Goal: Task Accomplishment & Management: Use online tool/utility

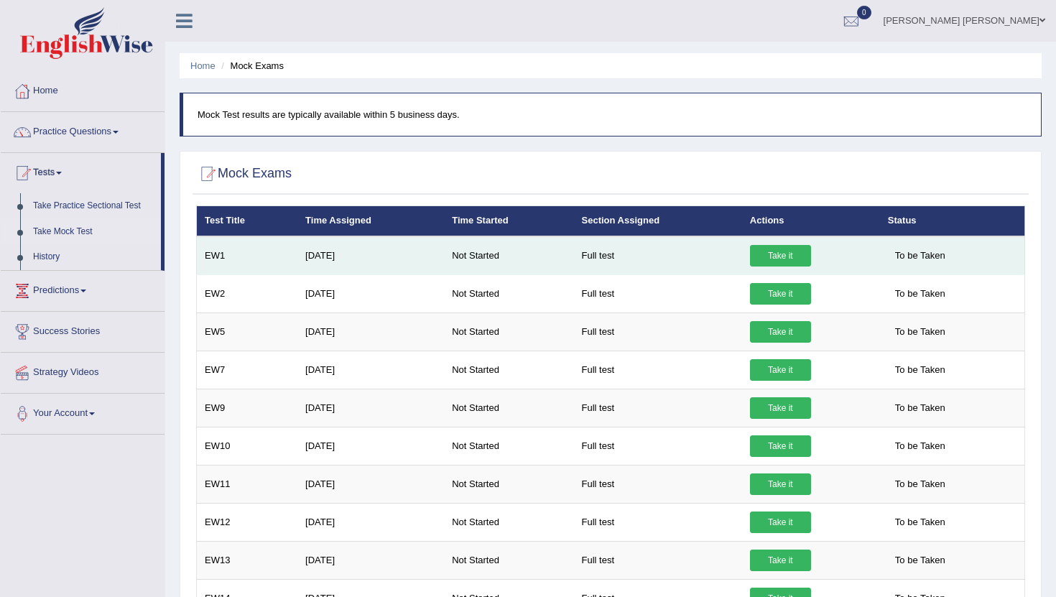
click at [782, 259] on link "Take it" at bounding box center [780, 256] width 61 height 22
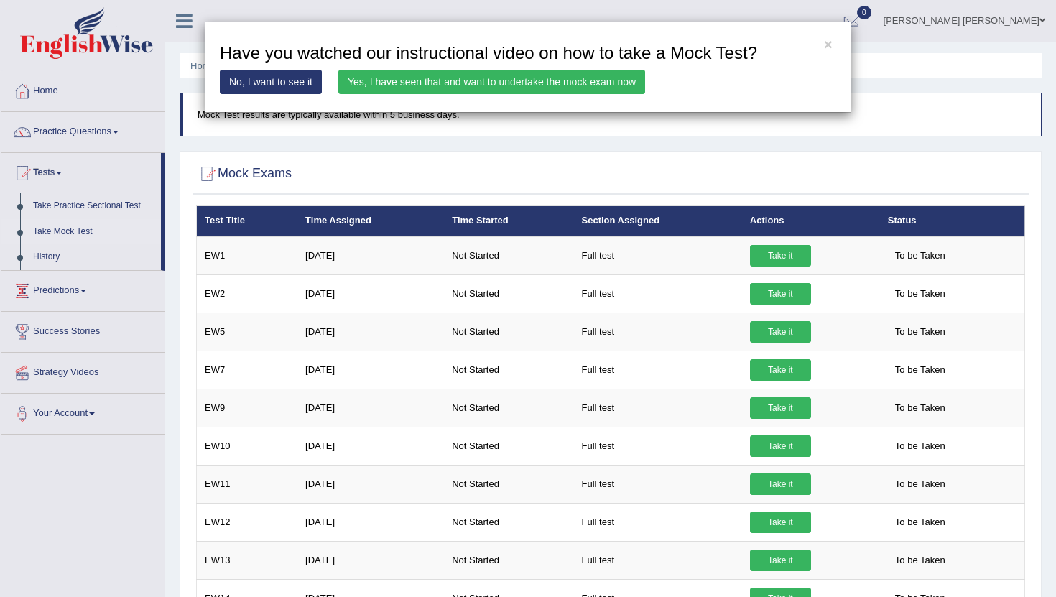
click at [782, 256] on div "× Have you watched our instructional video on how to take a Mock Test? No, I wa…" at bounding box center [528, 298] width 1056 height 597
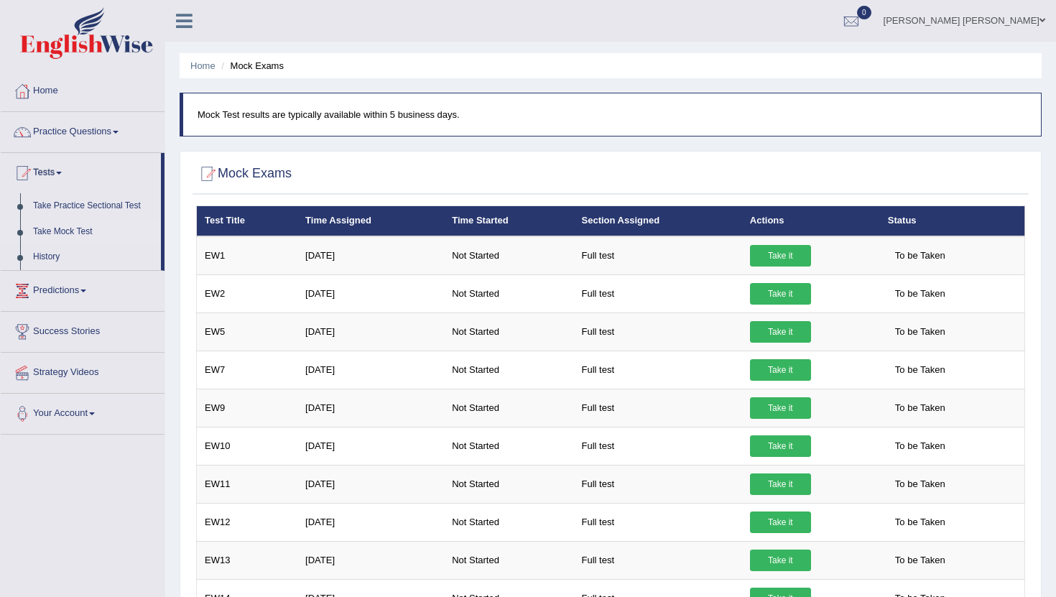
click at [782, 256] on link "Take it" at bounding box center [780, 256] width 61 height 22
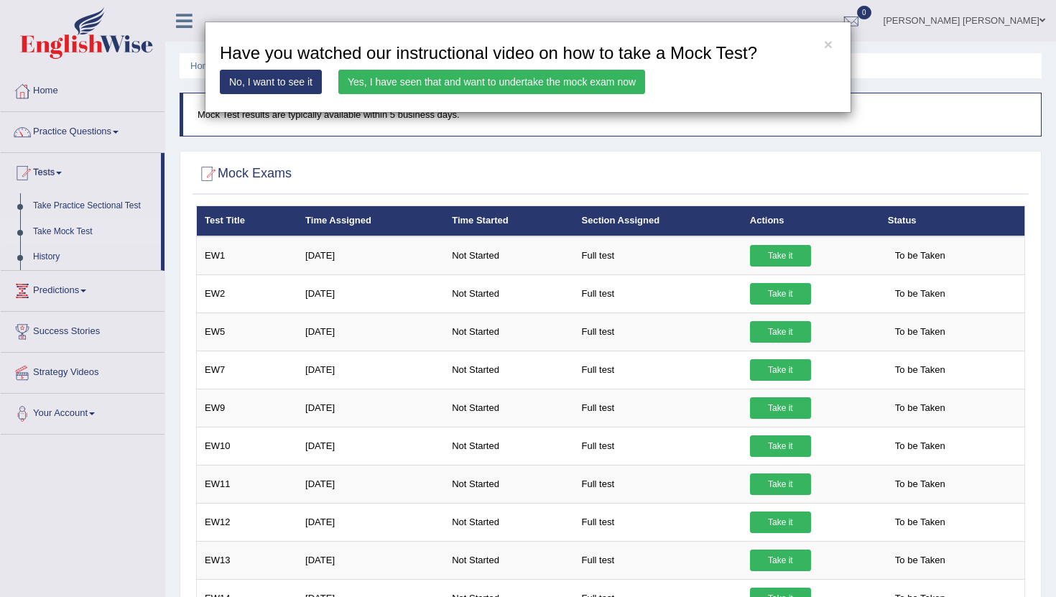
click at [504, 74] on link "Yes, I have seen that and want to undertake the mock exam now" at bounding box center [491, 82] width 307 height 24
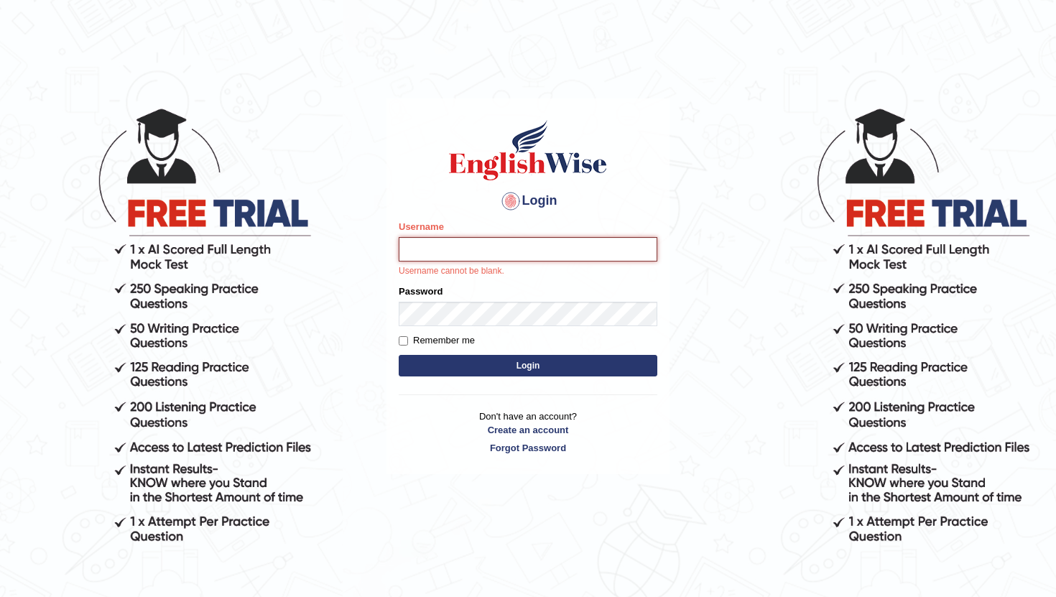
type input "RaulFelipe"
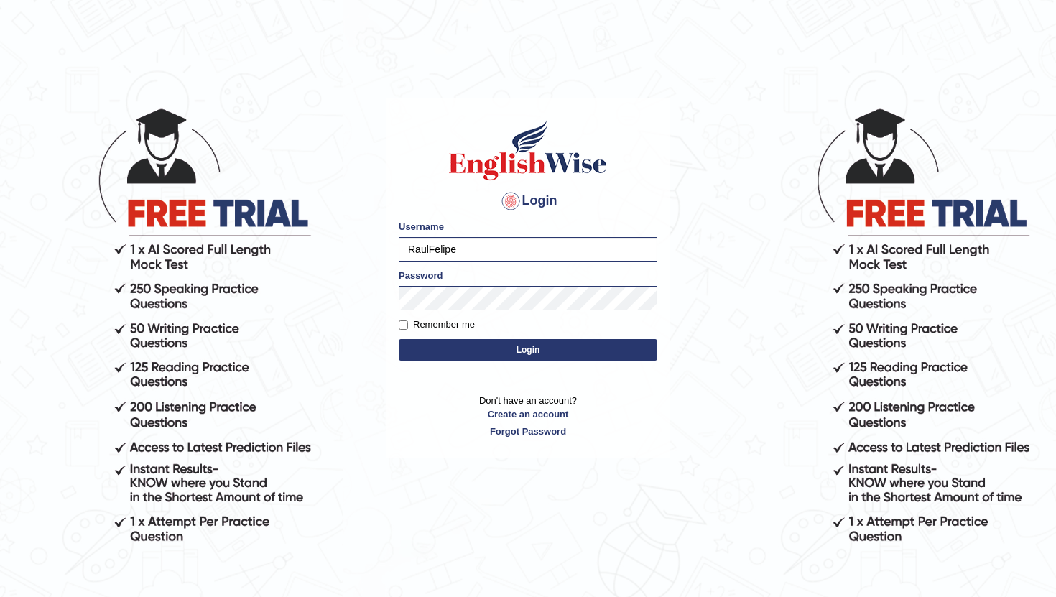
click at [494, 352] on button "Login" at bounding box center [528, 350] width 259 height 22
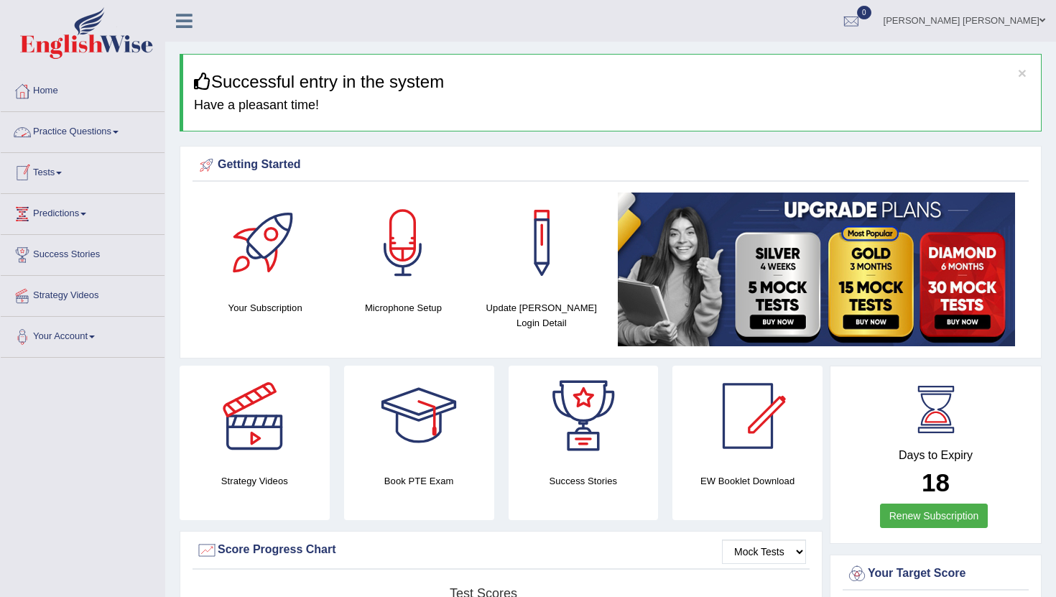
click at [62, 172] on span at bounding box center [59, 173] width 6 height 3
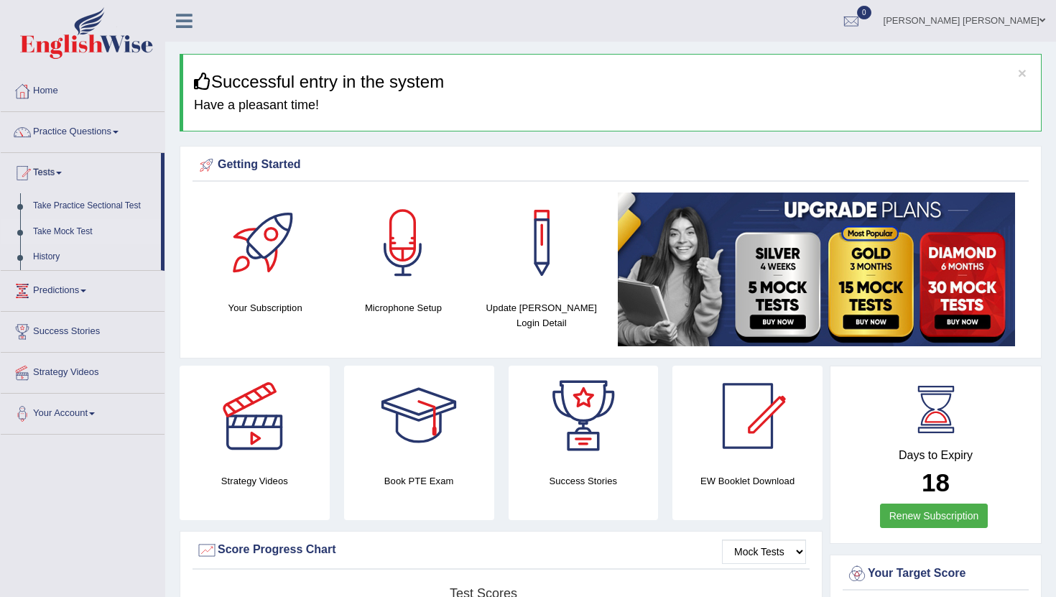
click at [52, 231] on link "Take Mock Test" at bounding box center [94, 232] width 134 height 26
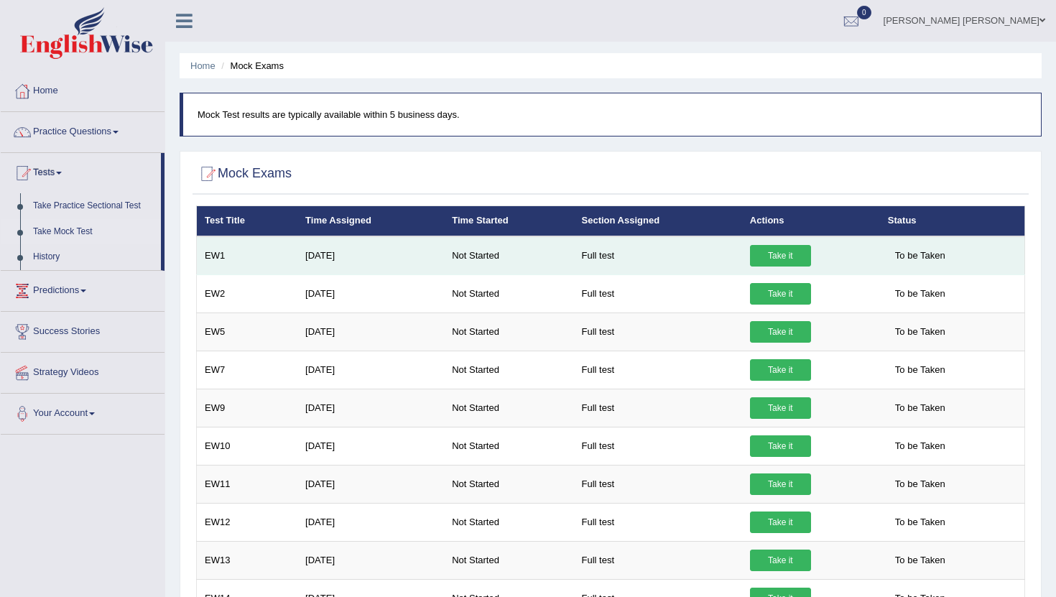
click at [783, 253] on link "Take it" at bounding box center [780, 256] width 61 height 22
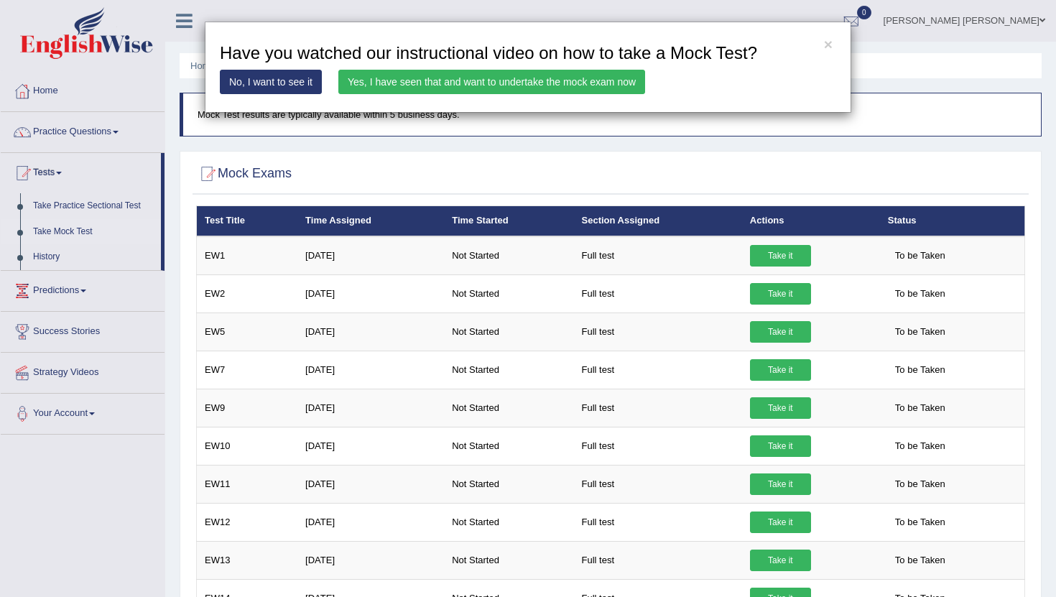
click at [548, 78] on link "Yes, I have seen that and want to undertake the mock exam now" at bounding box center [491, 82] width 307 height 24
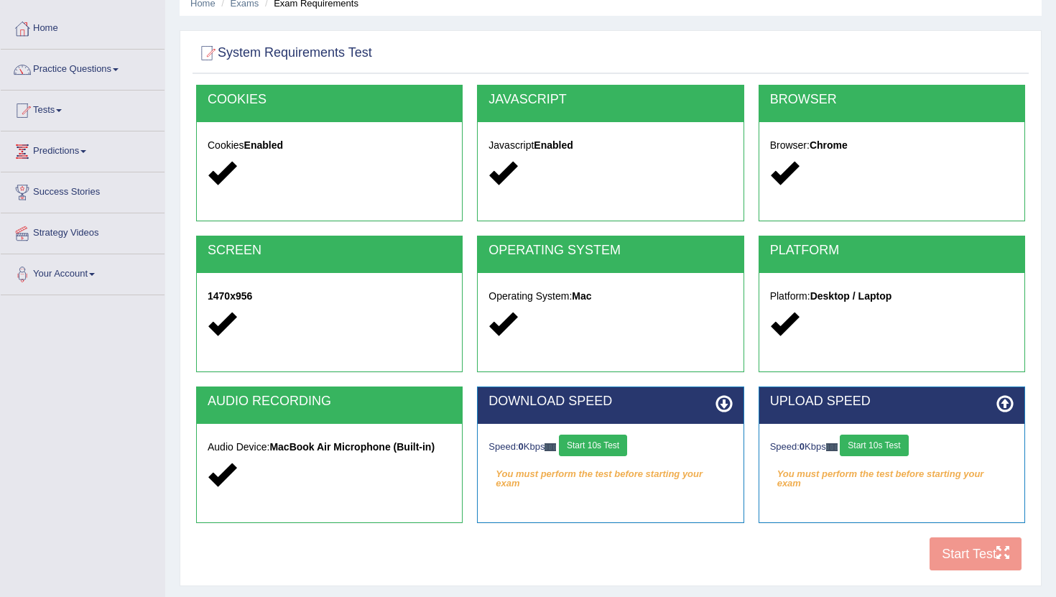
scroll to position [70, 0]
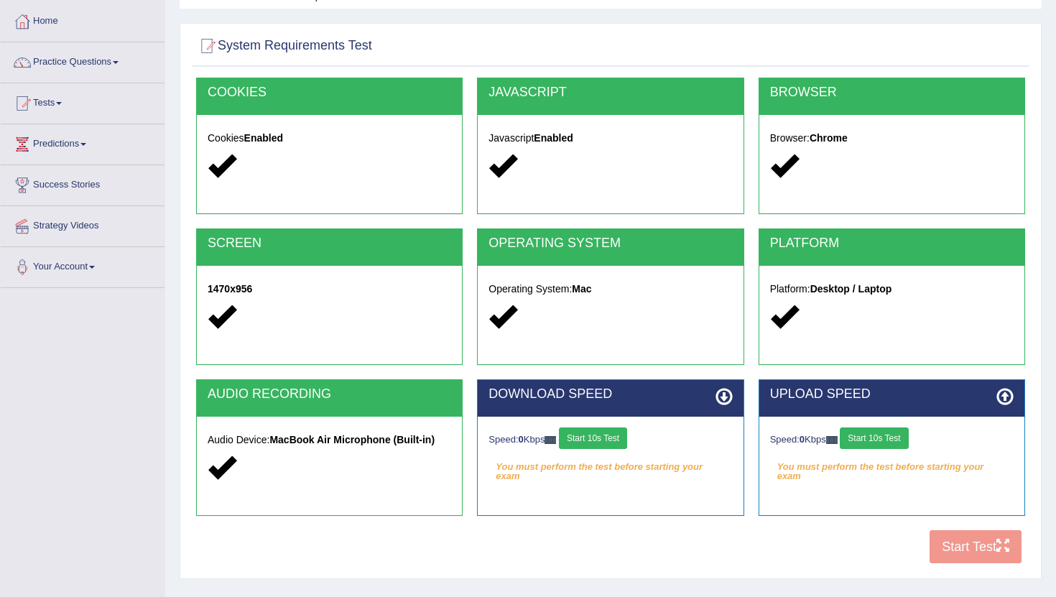
click at [617, 440] on button "Start 10s Test" at bounding box center [593, 439] width 68 height 22
click at [877, 439] on button "Start 10s Test" at bounding box center [874, 439] width 68 height 22
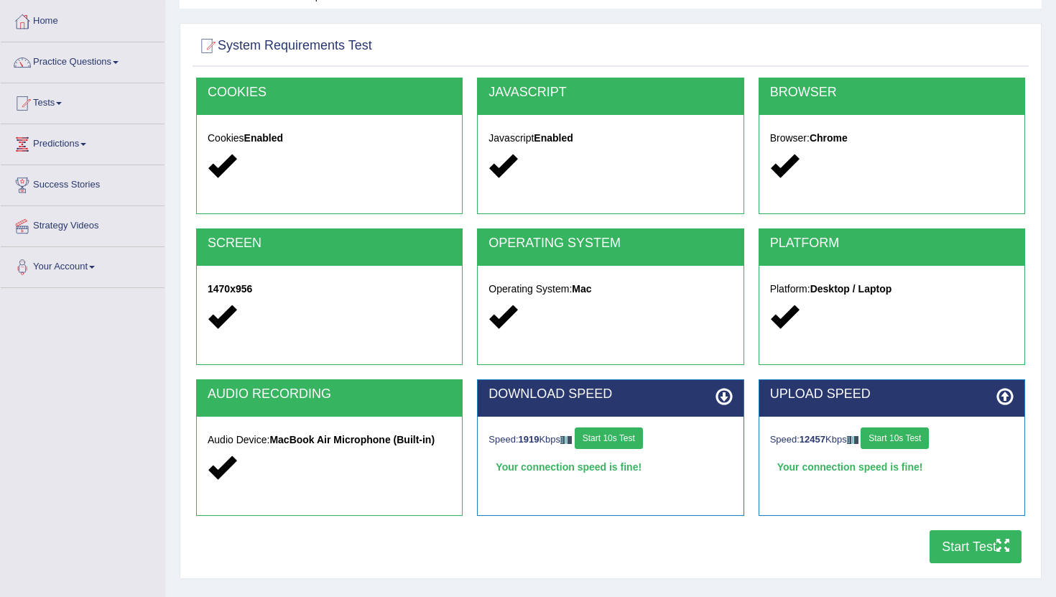
click at [965, 540] on button "Start Test" at bounding box center [976, 546] width 92 height 33
